Goal: Check status: Check status

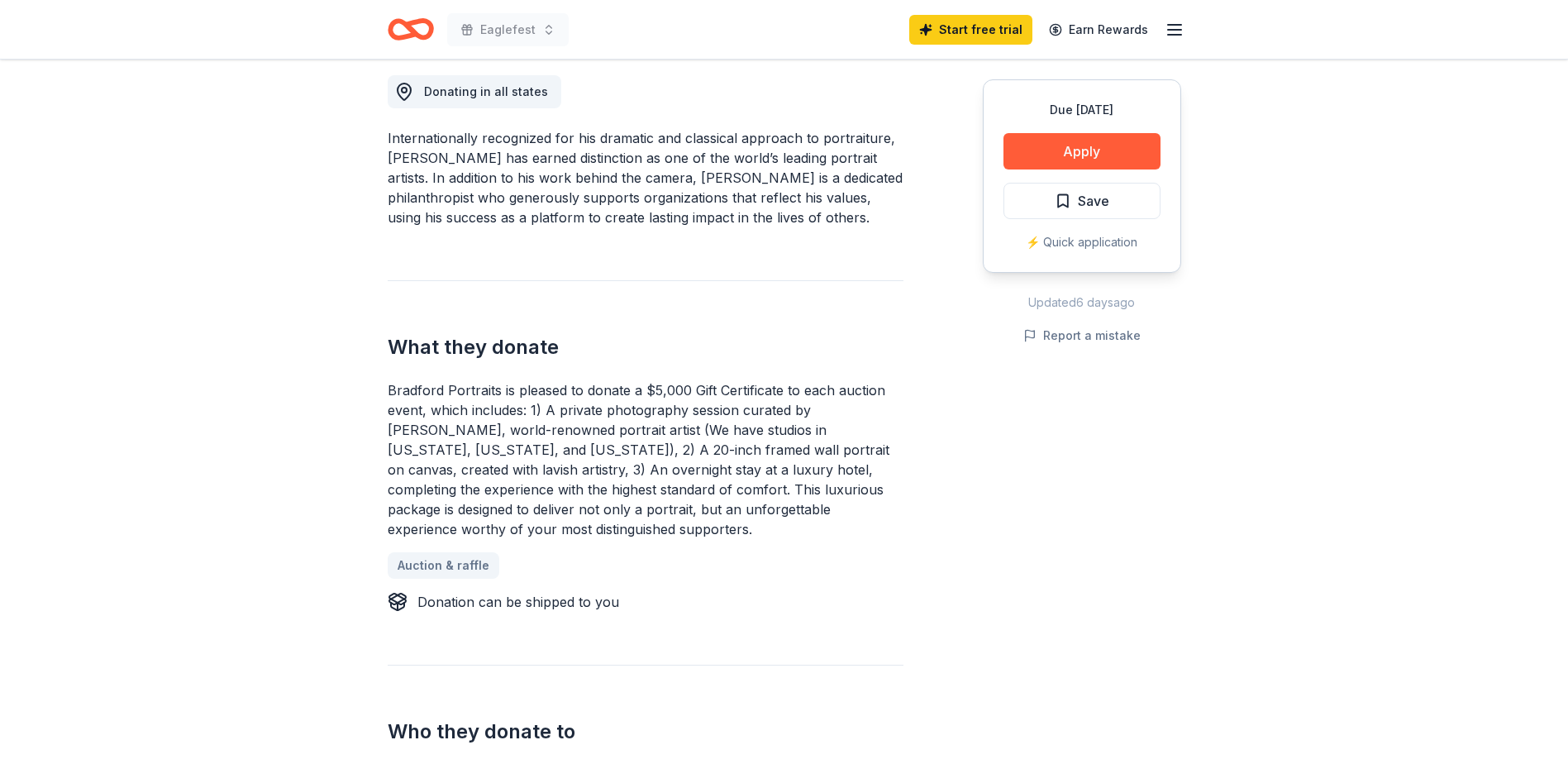
scroll to position [441, 0]
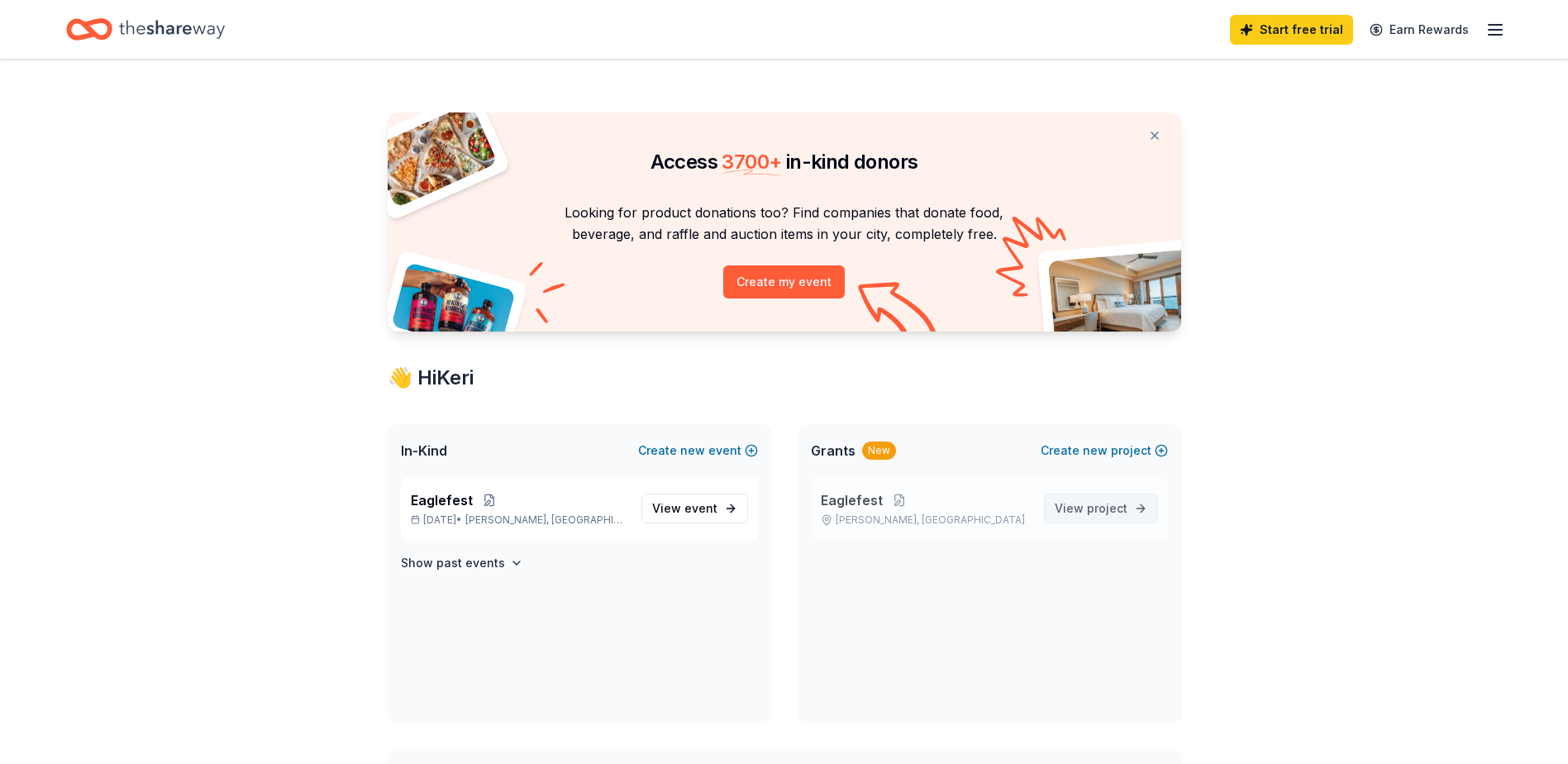
click at [1093, 512] on span "project" at bounding box center [1107, 508] width 41 height 14
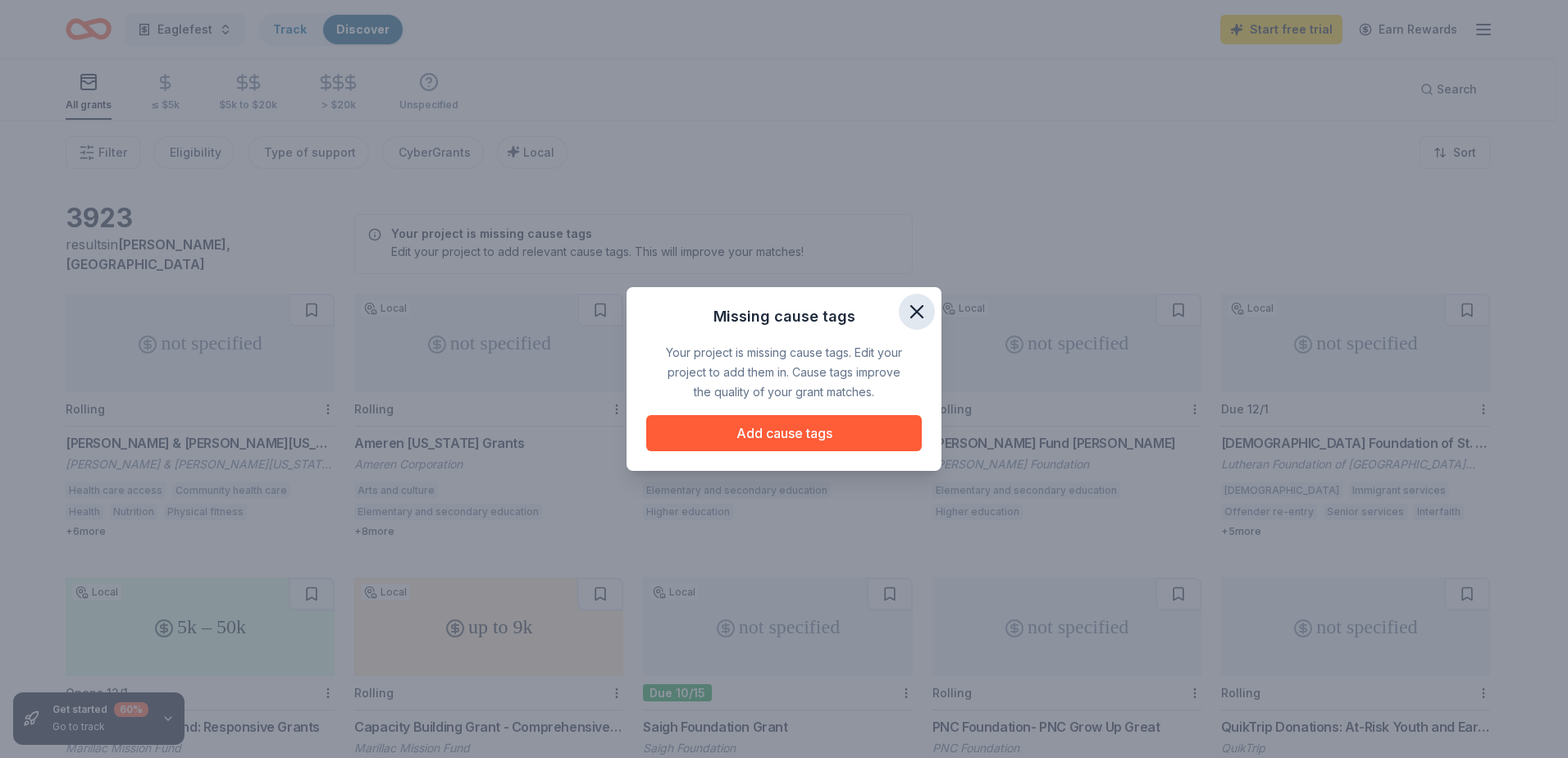
click at [916, 316] on icon "button" at bounding box center [917, 311] width 23 height 23
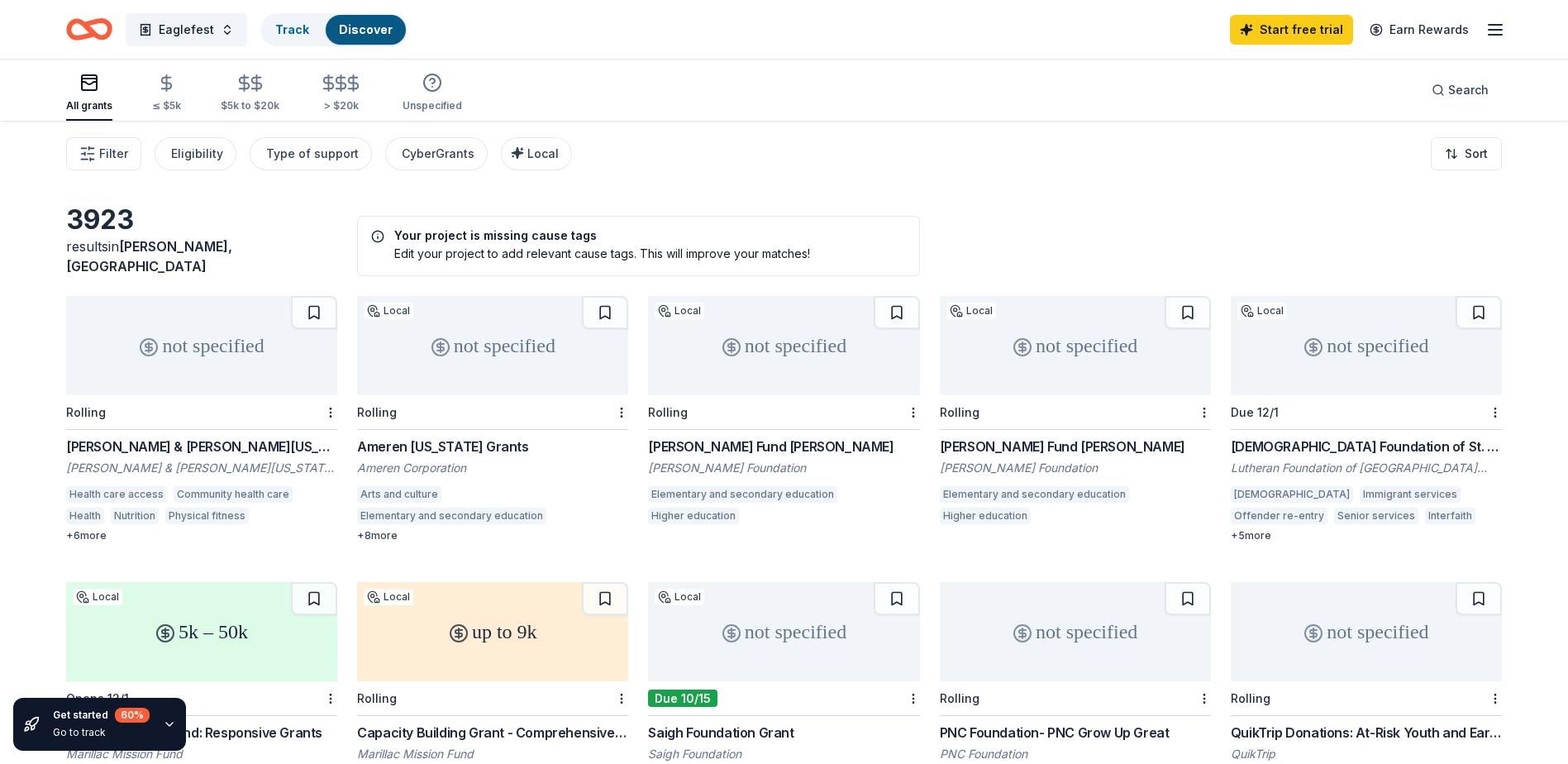
click at [1492, 32] on icon "button" at bounding box center [1495, 30] width 20 height 20
click at [1173, 89] on div "All grants ≤ $5k $5k to $20k > $20k Unspecified Search" at bounding box center [784, 90] width 1436 height 61
click at [288, 32] on link "Track" at bounding box center [292, 29] width 33 height 14
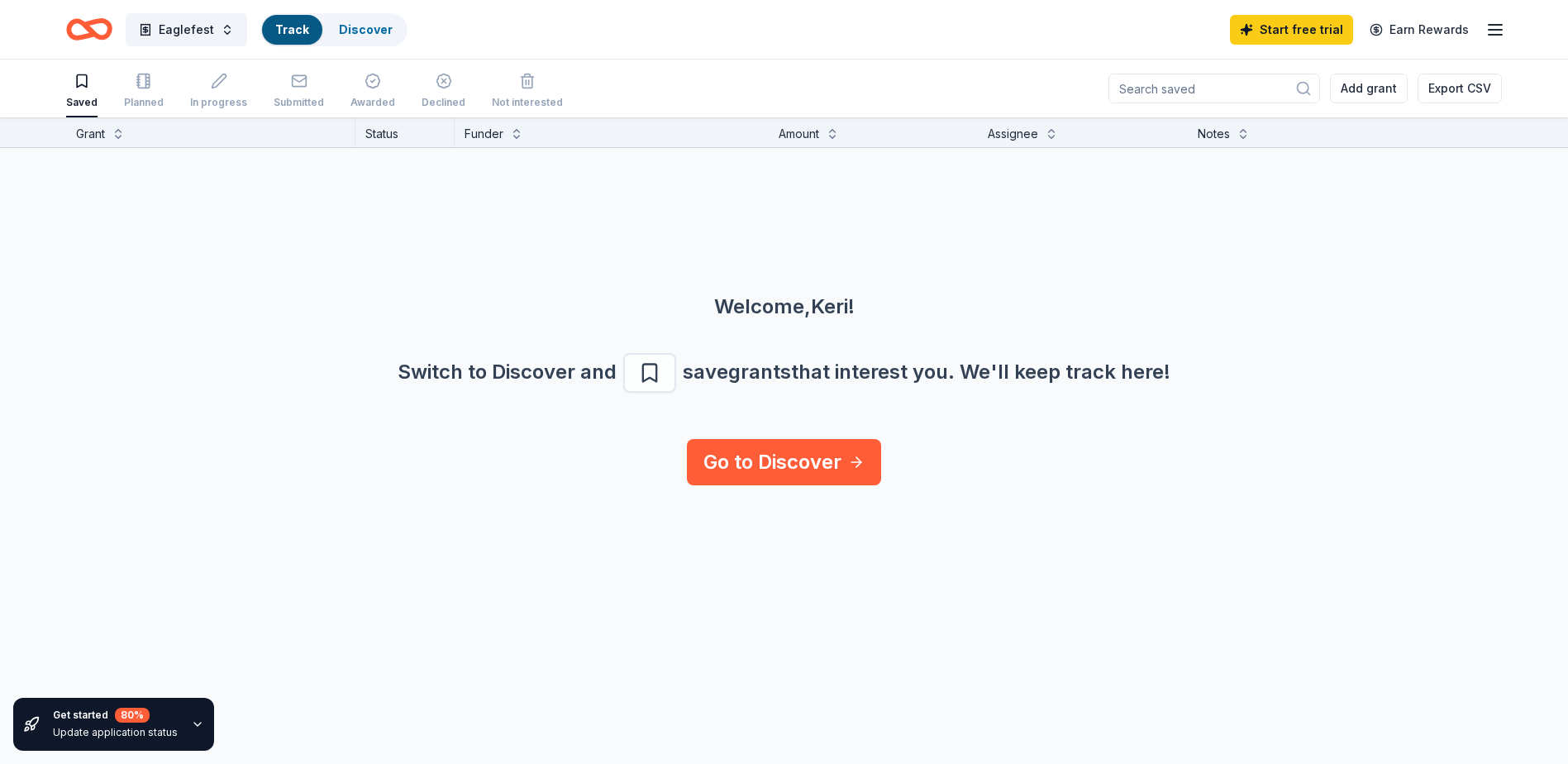
click at [1498, 30] on line "button" at bounding box center [1495, 30] width 13 height 0
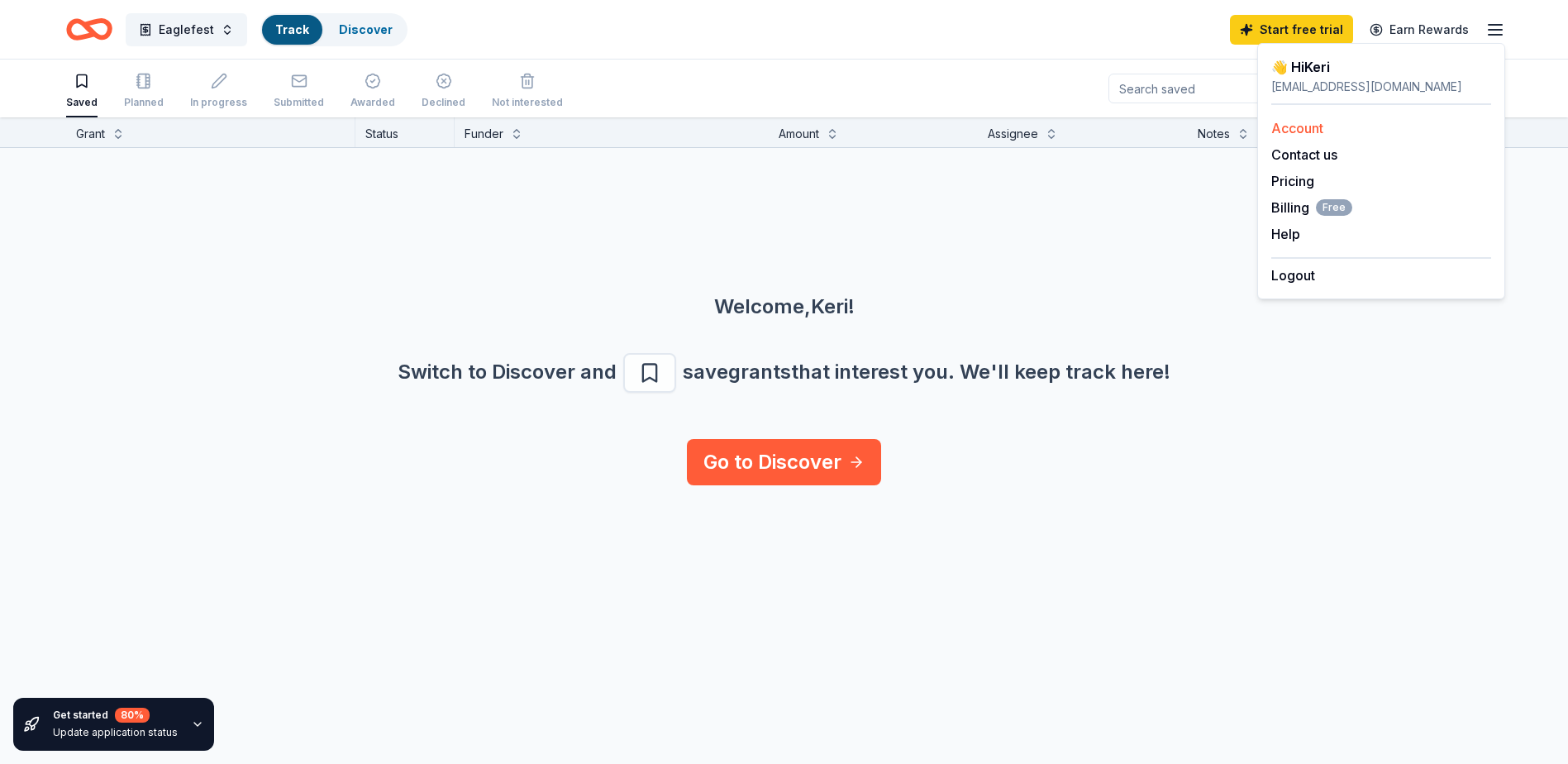
click at [1291, 129] on link "Account" at bounding box center [1297, 128] width 52 height 17
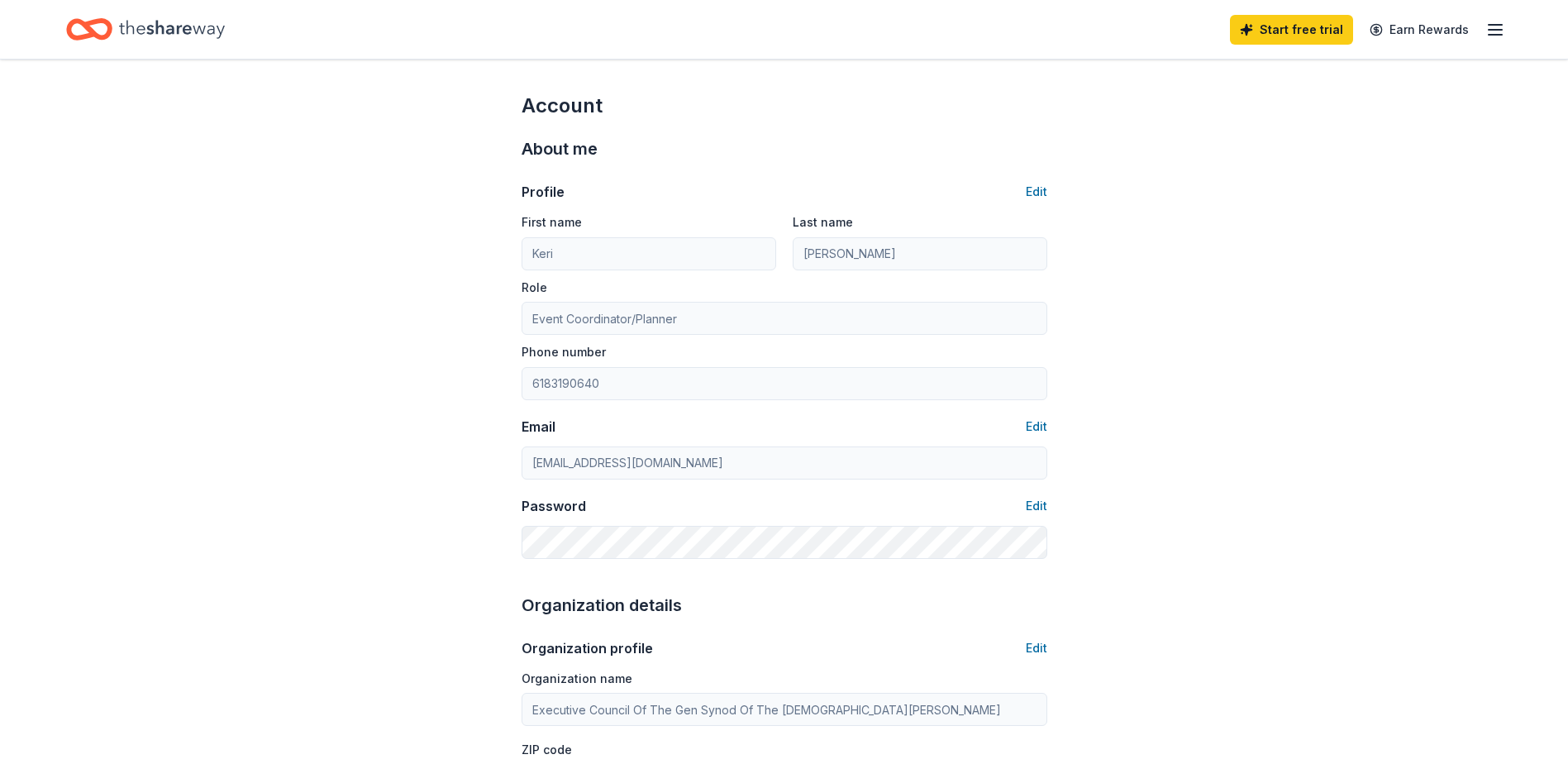
click at [103, 26] on icon "Home" at bounding box center [89, 29] width 47 height 39
